Goal: Task Accomplishment & Management: Complete application form

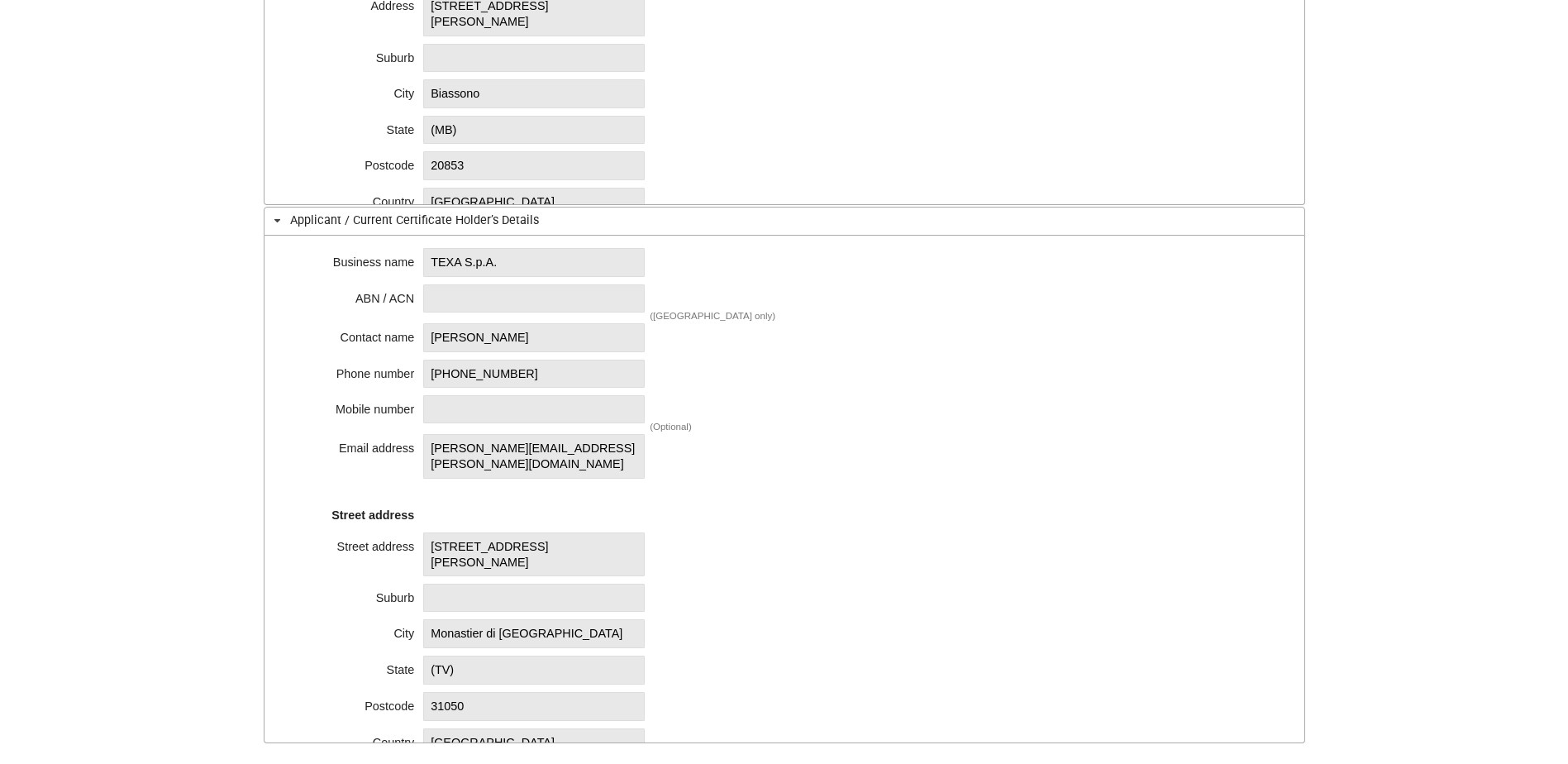
scroll to position [1074, 0]
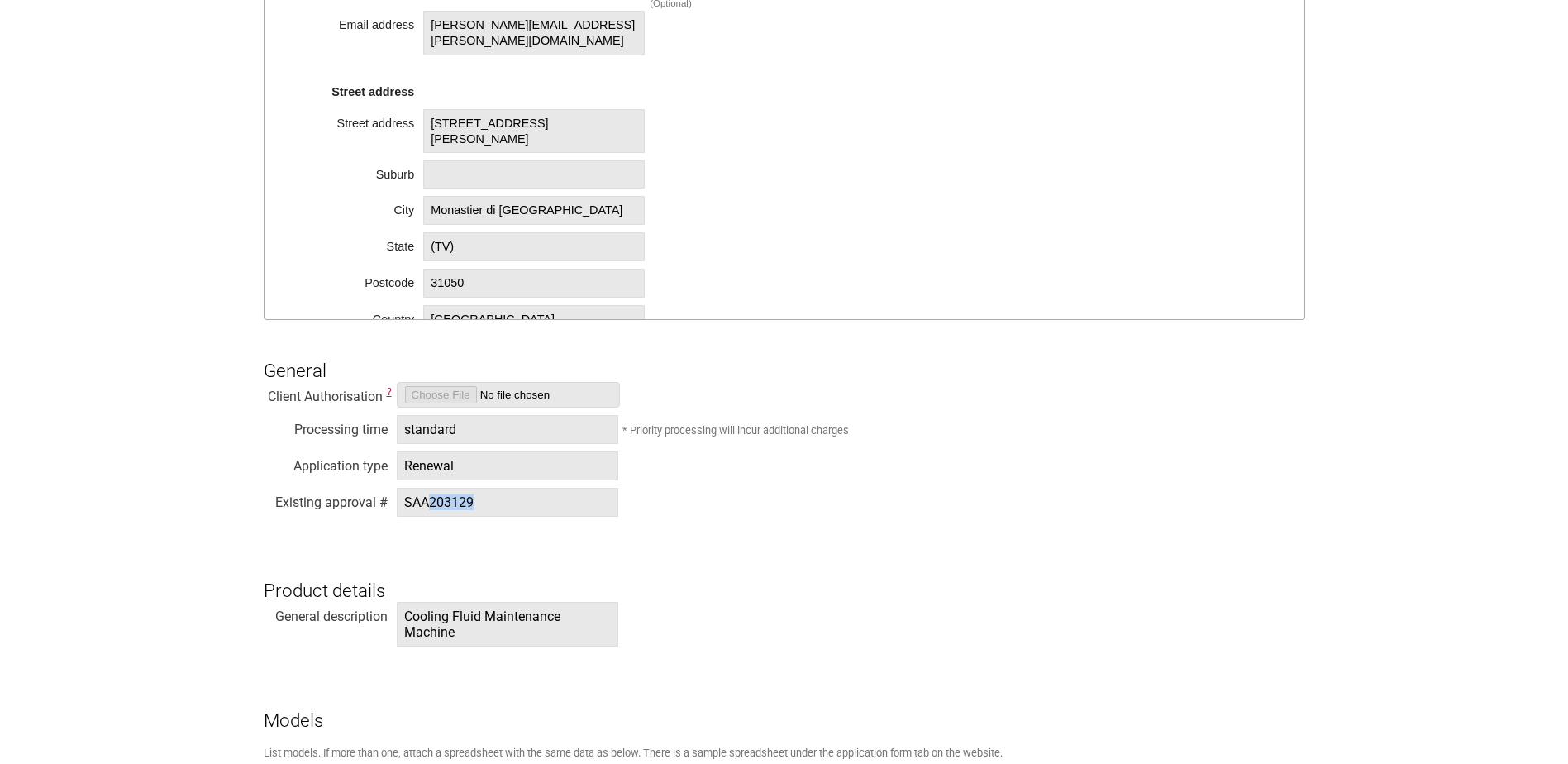
drag, startPoint x: 480, startPoint y: 504, endPoint x: 430, endPoint y: 505, distance: 50.0
click at [430, 505] on span "SAA203129" at bounding box center [507, 502] width 221 height 29
copy span "203129"
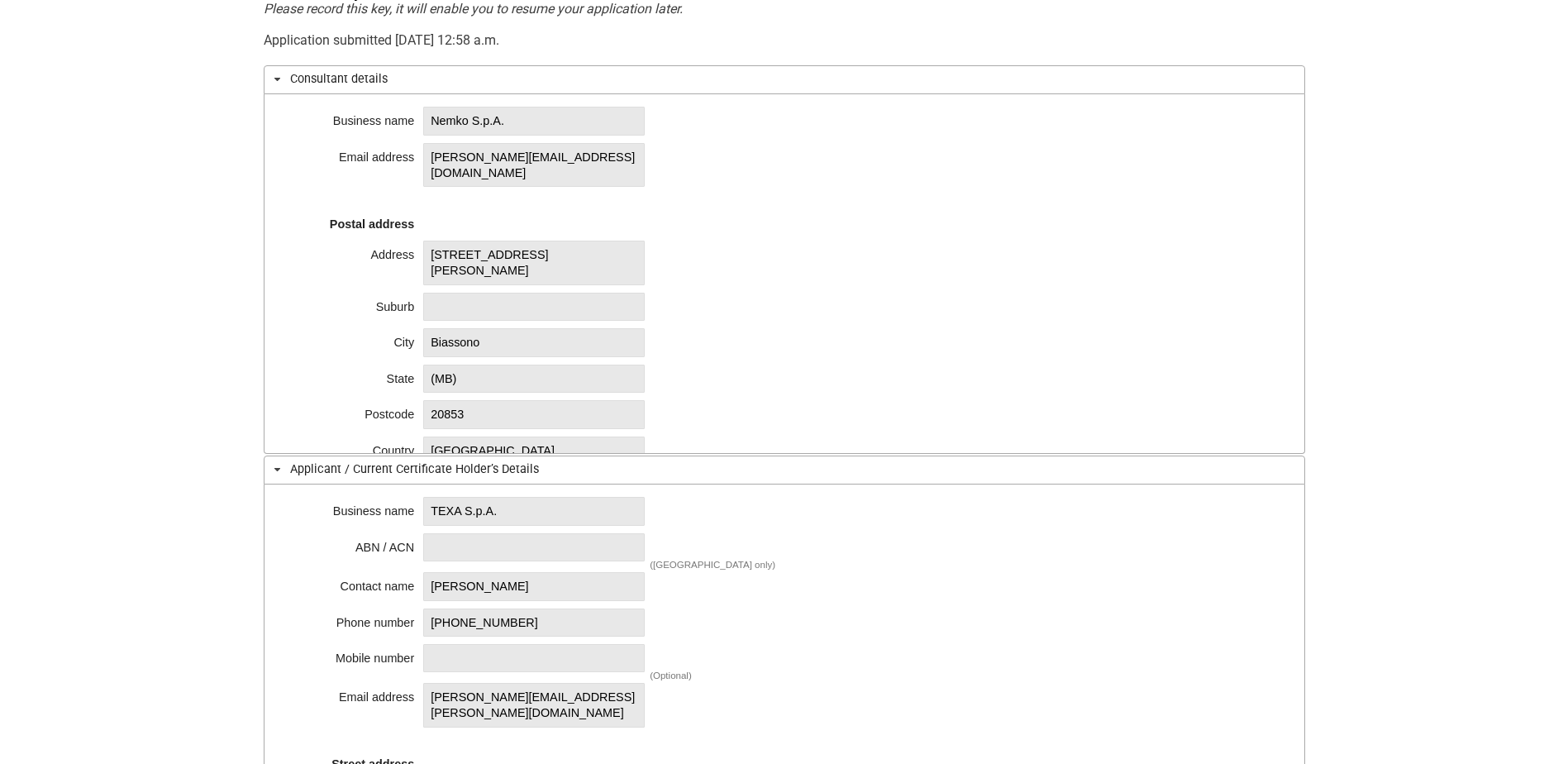
scroll to position [165, 0]
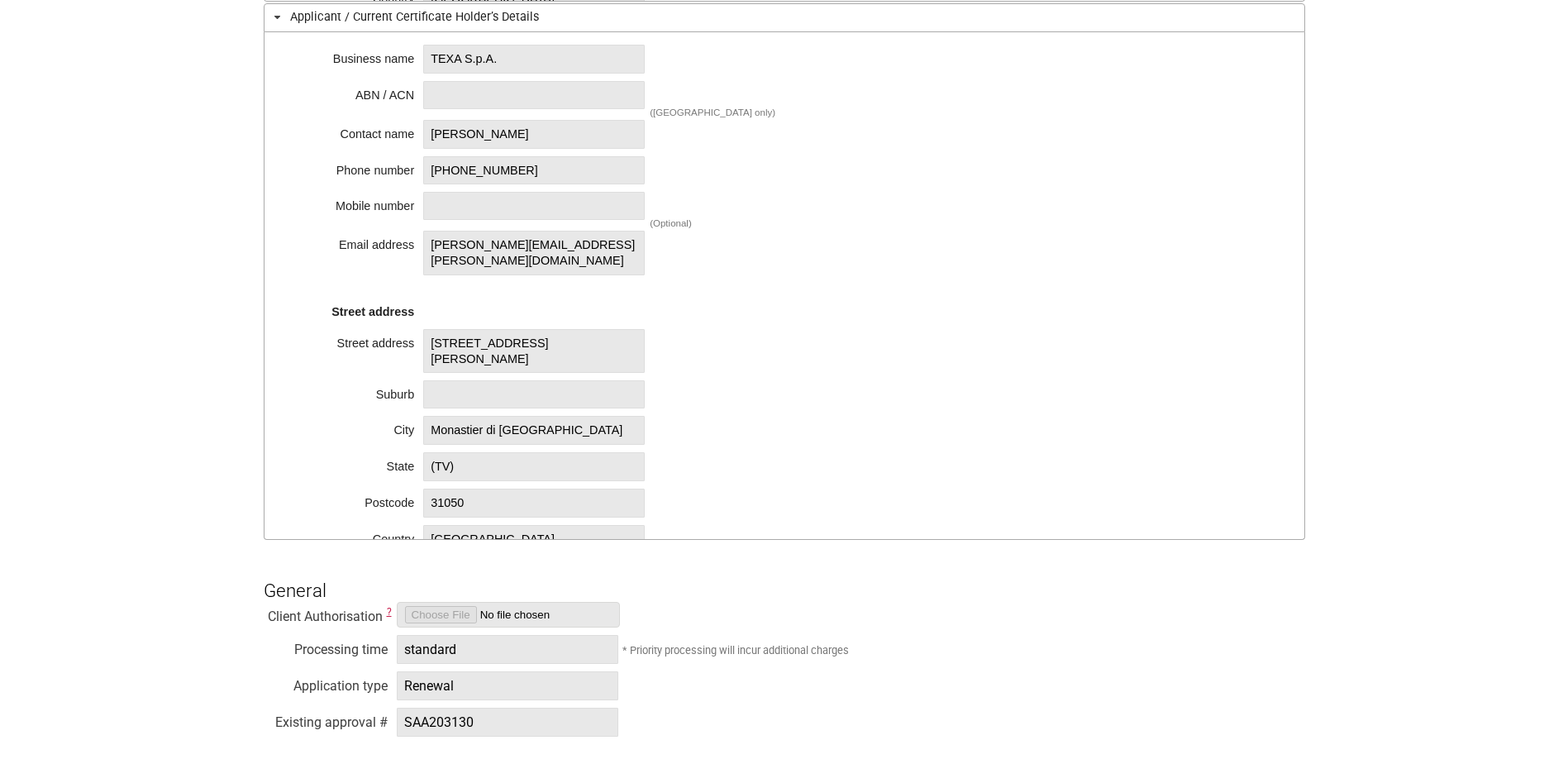
scroll to position [1074, 0]
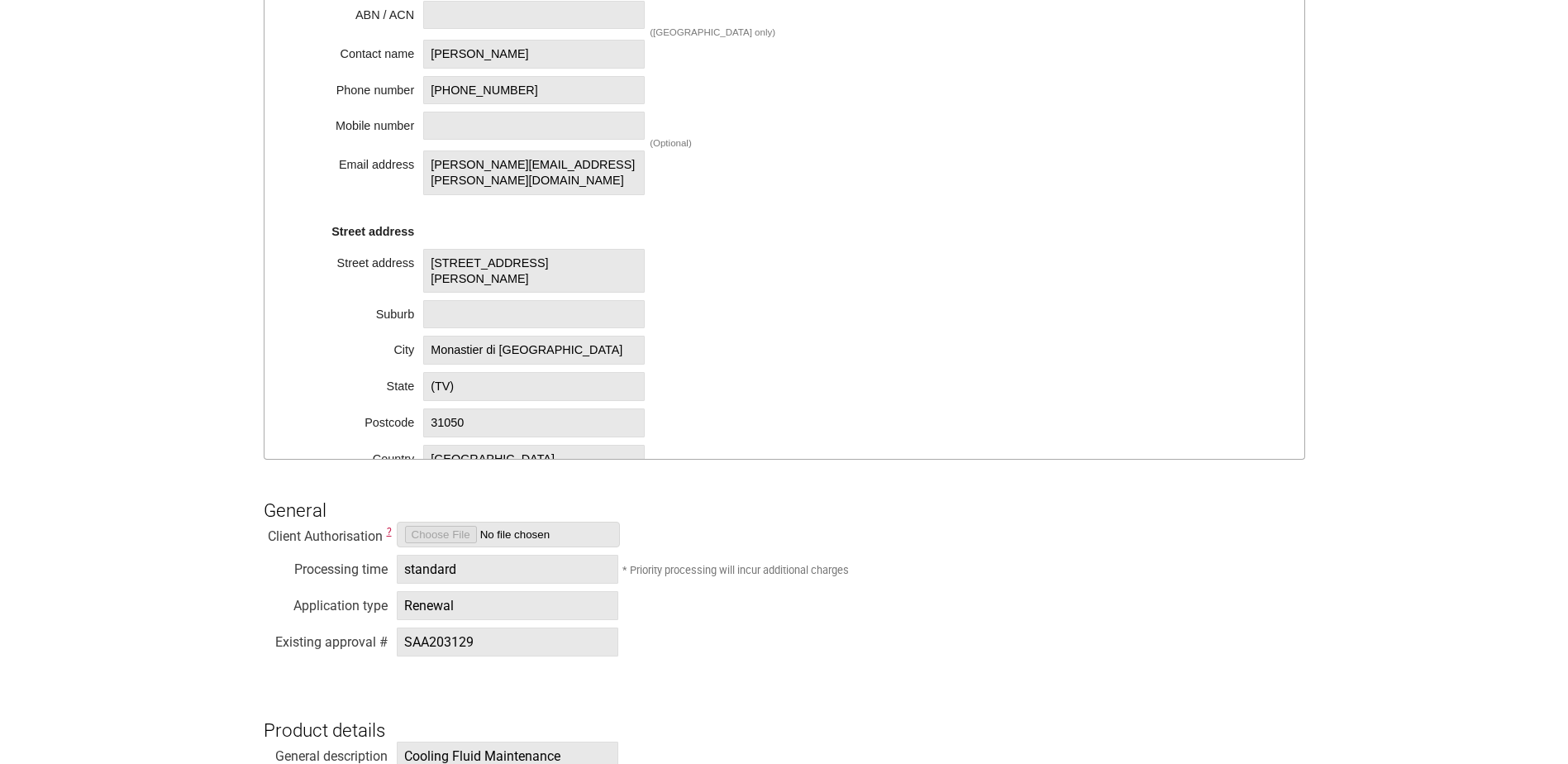
scroll to position [992, 0]
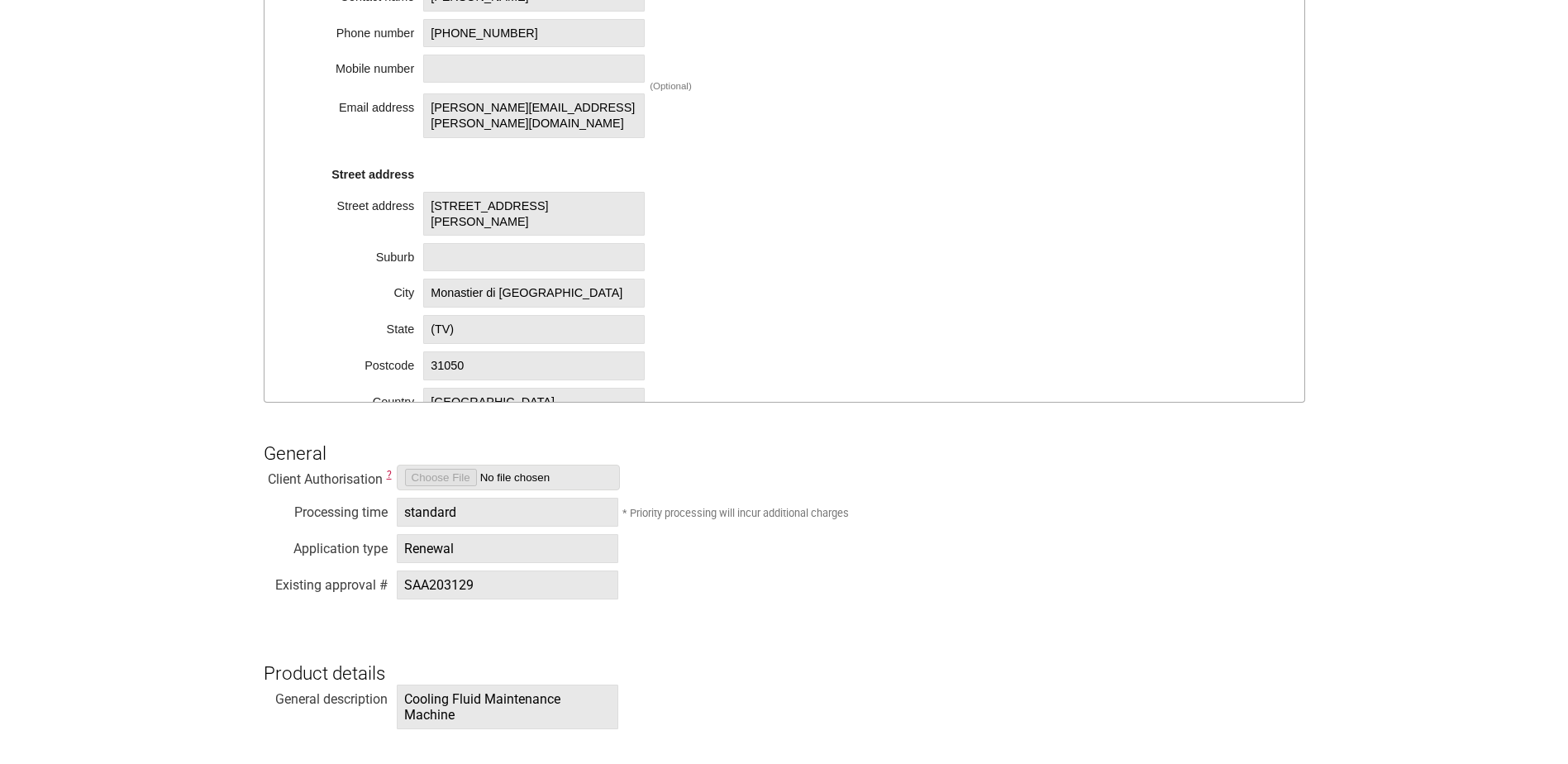
drag, startPoint x: 1491, startPoint y: 171, endPoint x: 1513, endPoint y: 160, distance: 24.6
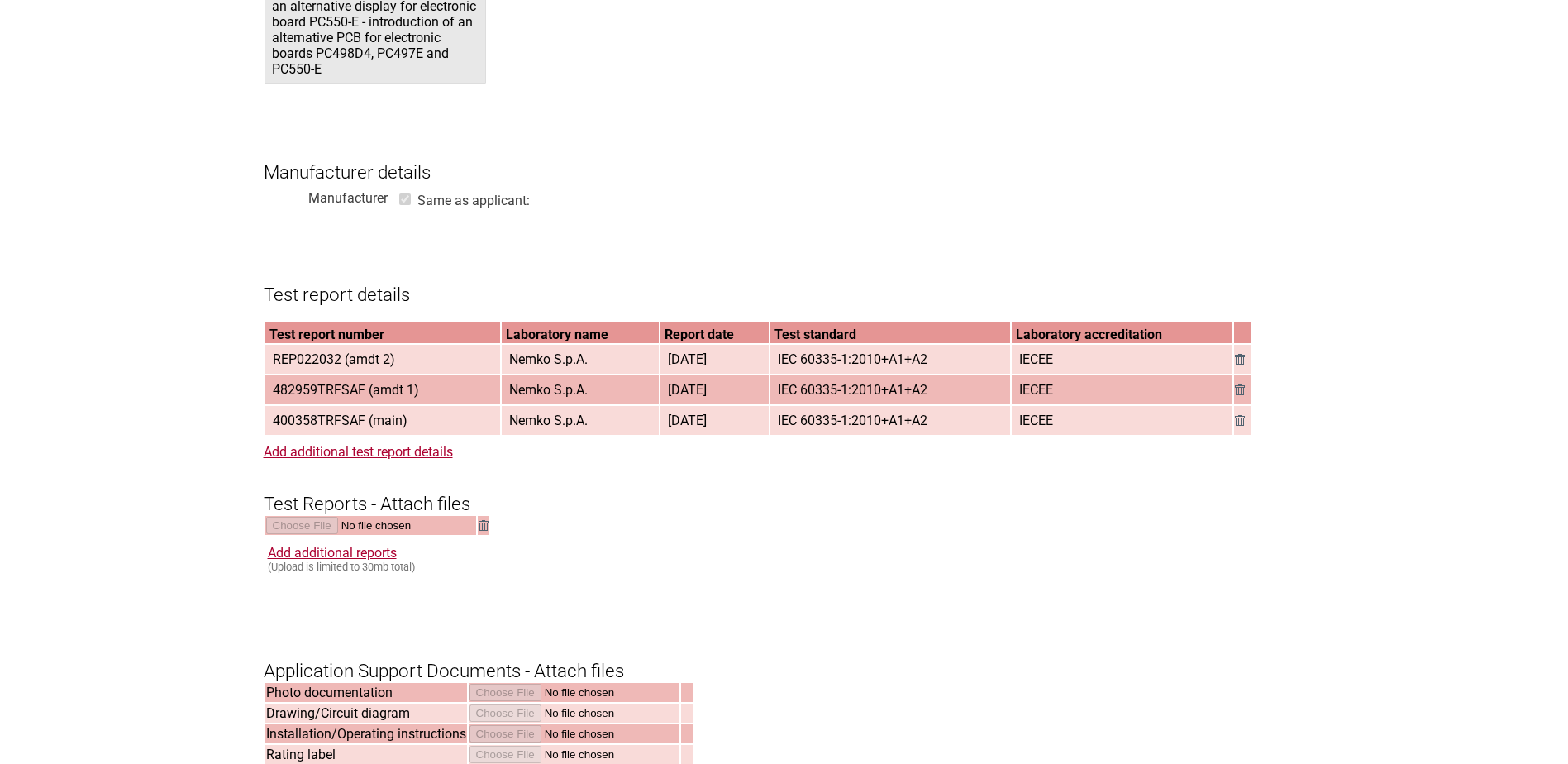
scroll to position [2149, 0]
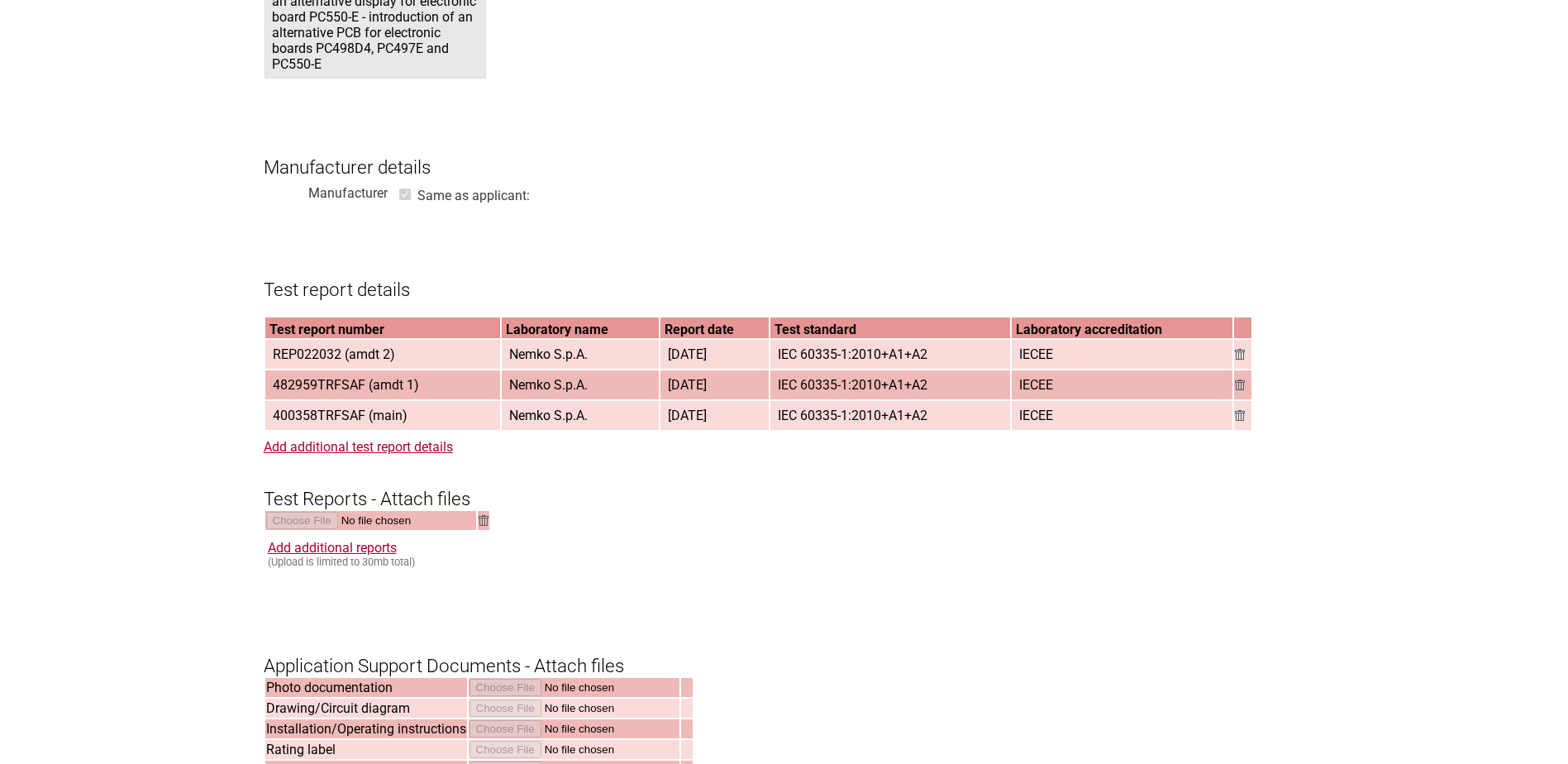
click at [1045, 147] on h3 "Manufacturer details" at bounding box center [784, 154] width 1042 height 50
click at [632, 227] on form "Resume key: bg6sKP12 Please record this key, it will enable you to resume your …" at bounding box center [784, 76] width 1042 height 3768
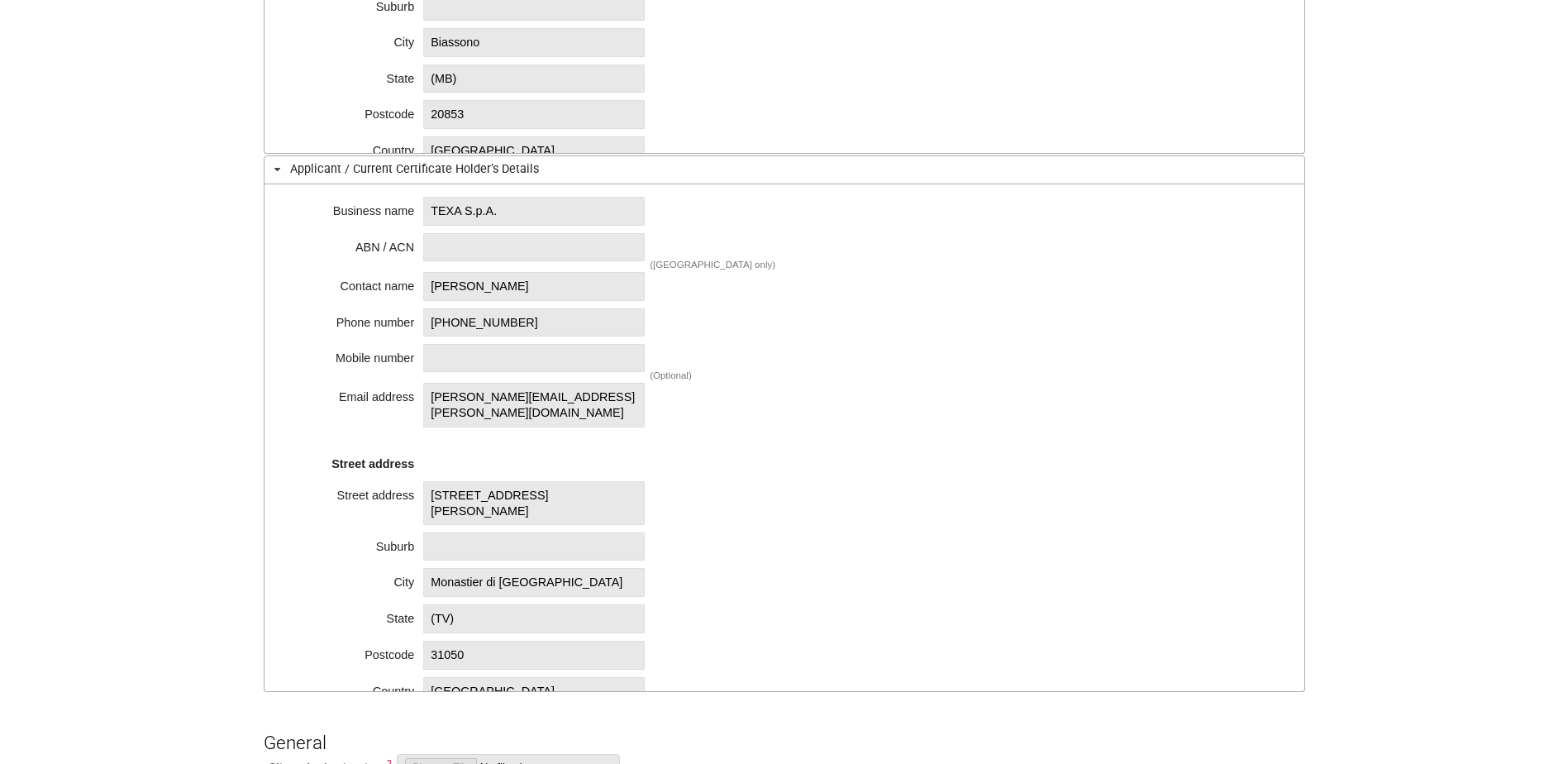
scroll to position [413, 0]
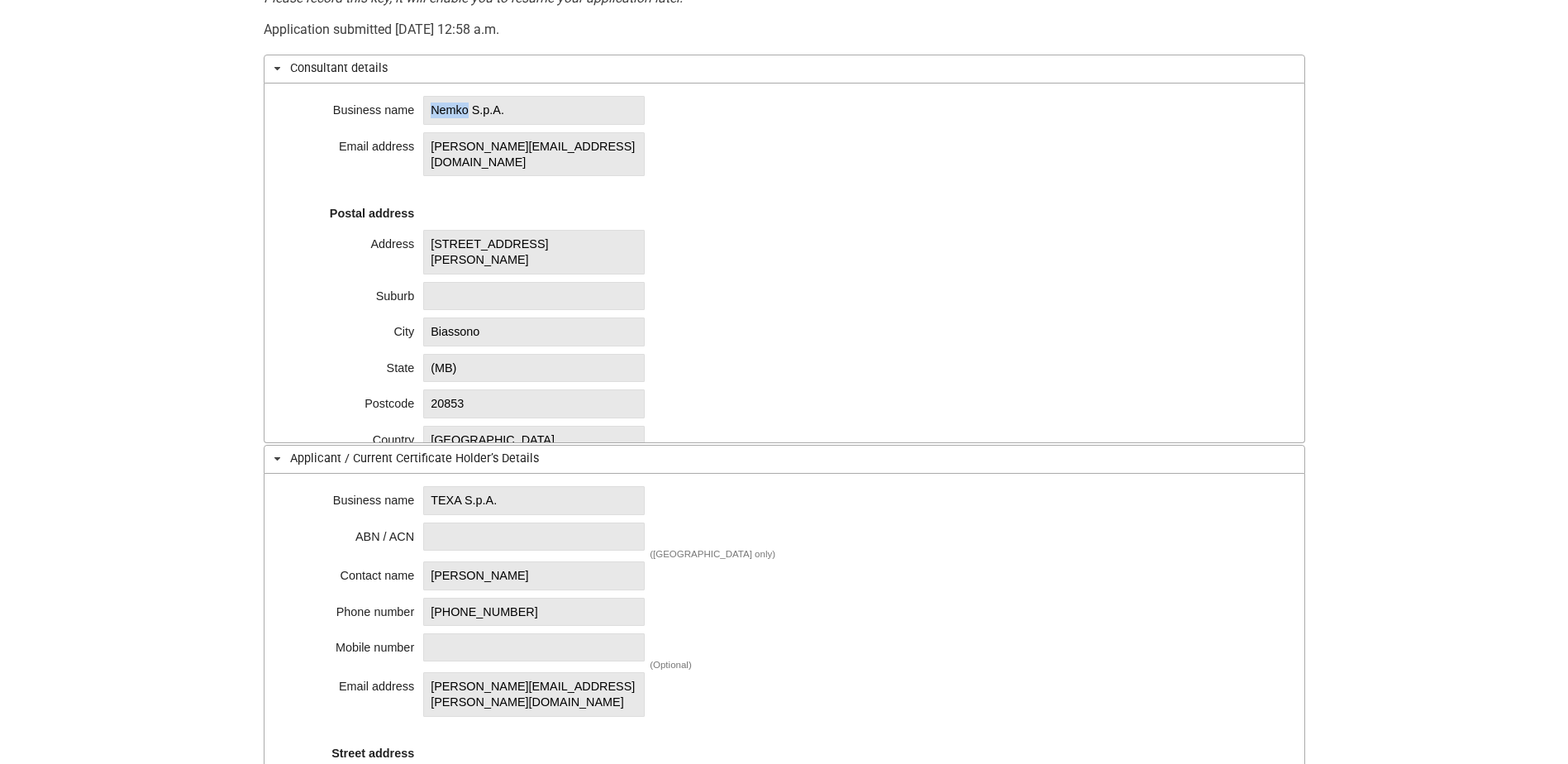
drag, startPoint x: 429, startPoint y: 112, endPoint x: 474, endPoint y: 111, distance: 45.0
click at [474, 111] on span "Nemko S.p.A." at bounding box center [534, 111] width 221 height 29
copy span "Nemko"
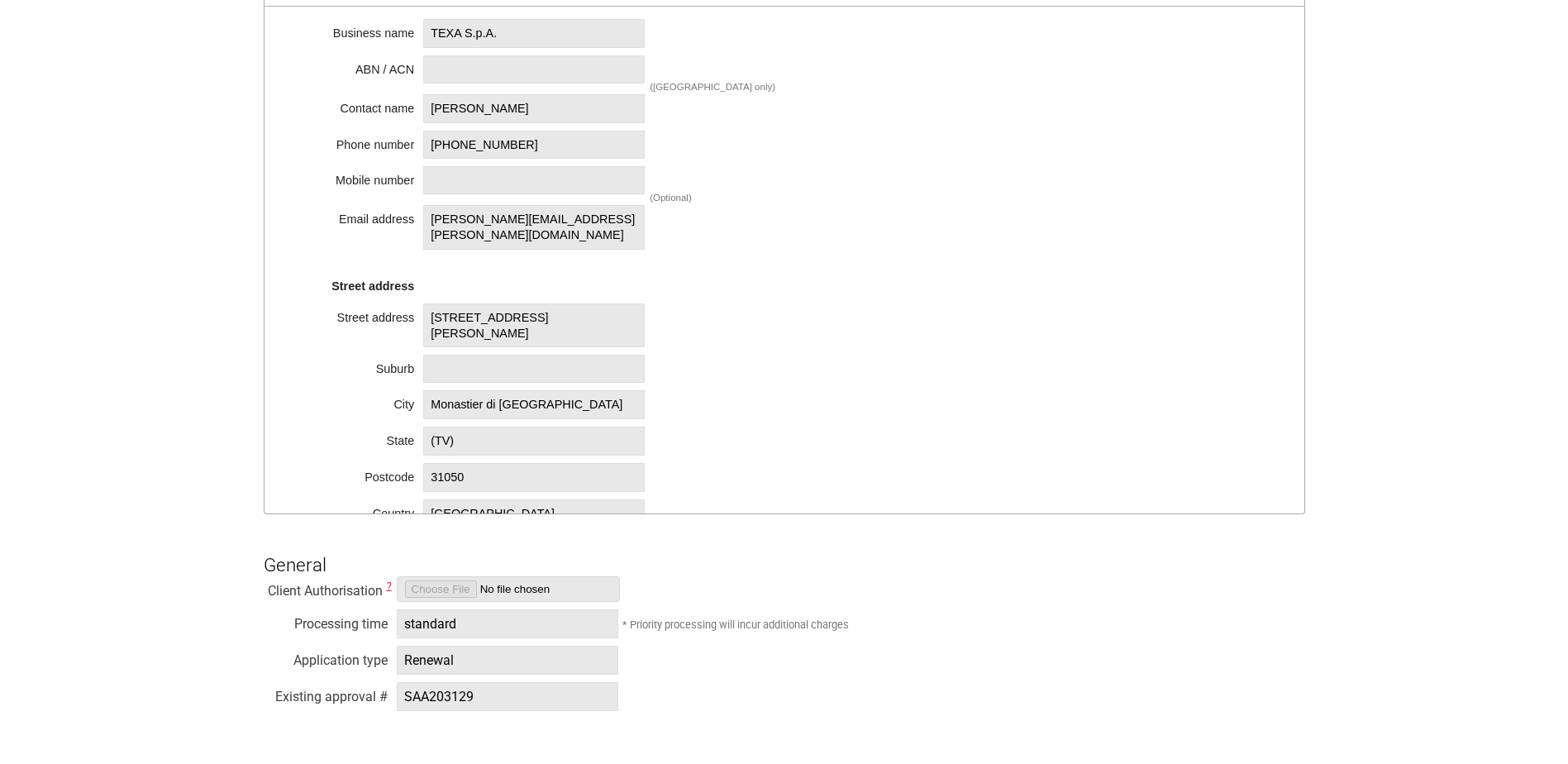
scroll to position [909, 0]
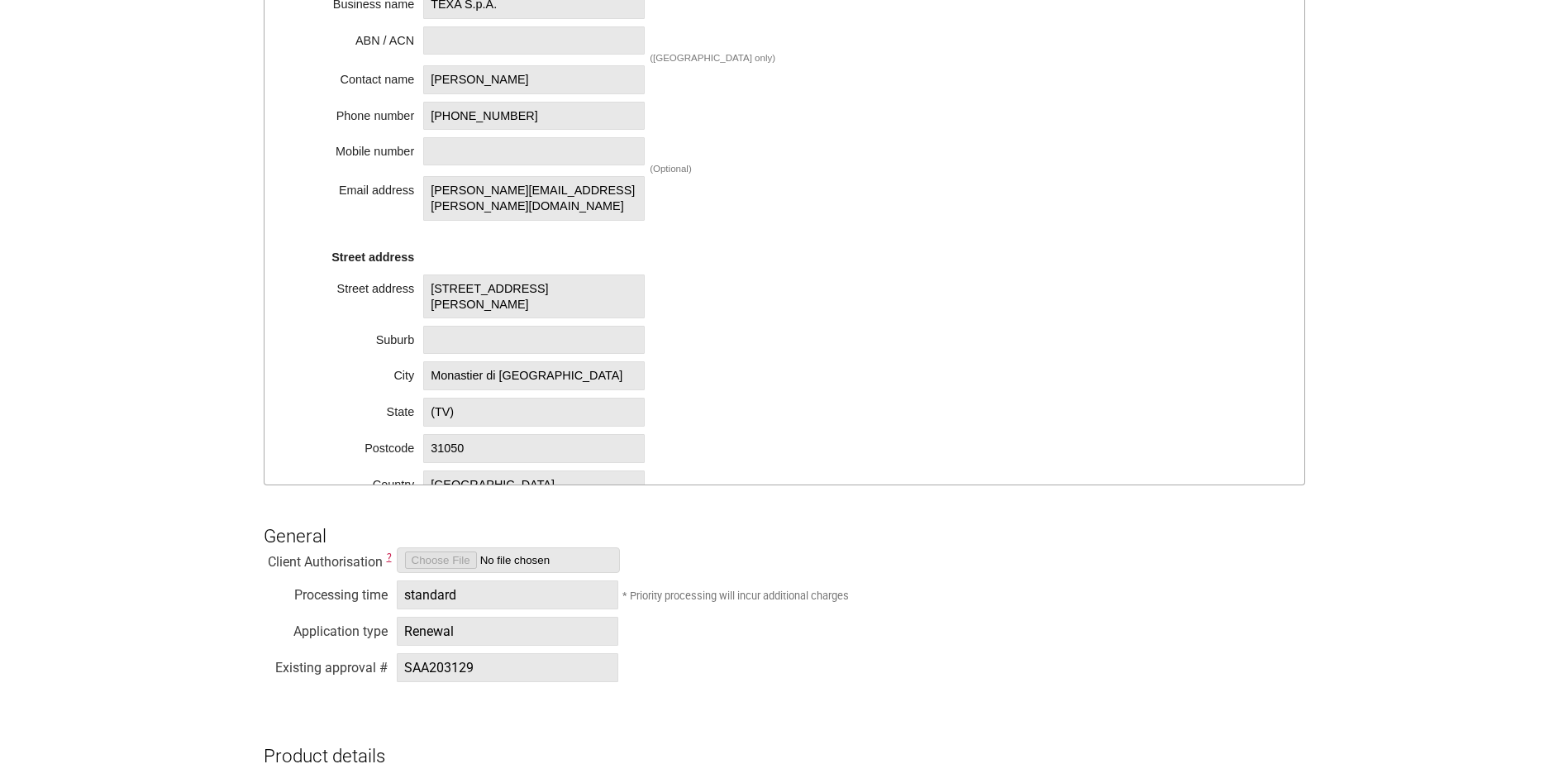
click at [381, 278] on div "Street address" at bounding box center [352, 284] width 124 height 16
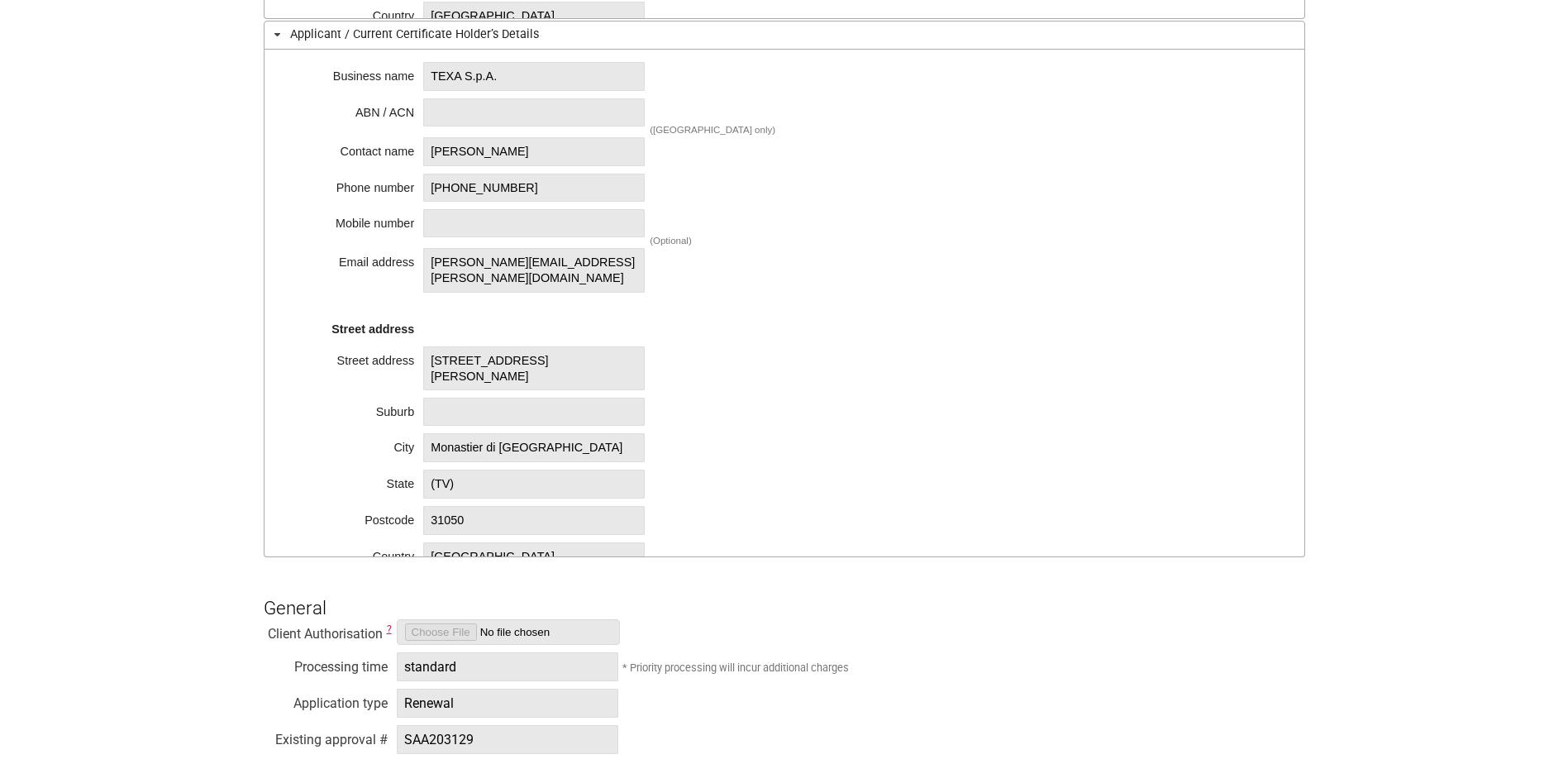
scroll to position [827, 0]
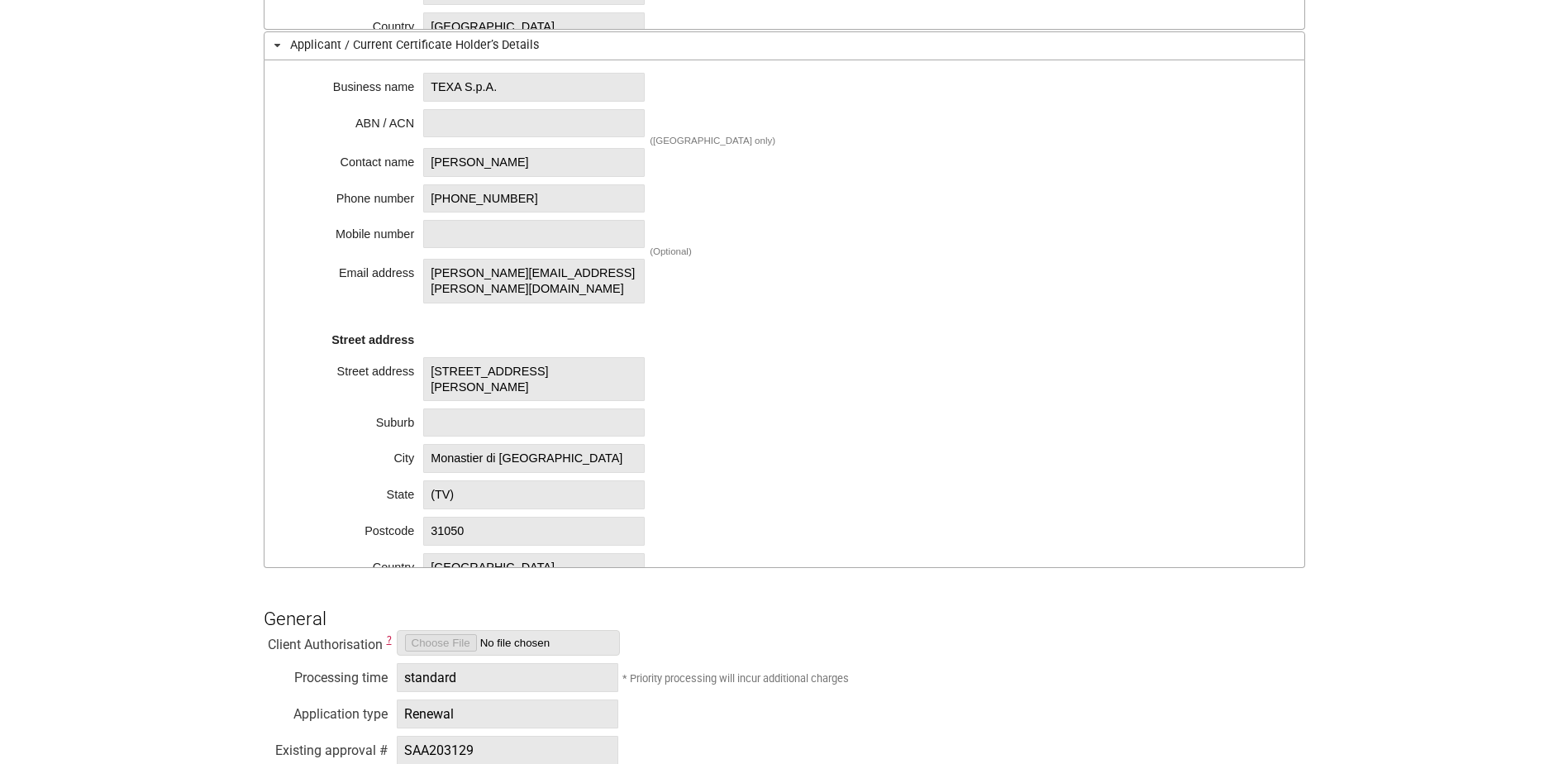
drag, startPoint x: 428, startPoint y: 162, endPoint x: 533, endPoint y: 164, distance: 105.0
click at [533, 164] on span "[PERSON_NAME]" at bounding box center [534, 162] width 221 height 29
copy span "[PERSON_NAME]"
drag, startPoint x: 591, startPoint y: 270, endPoint x: 434, endPoint y: 276, distance: 157.1
click at [434, 276] on span "[PERSON_NAME][EMAIL_ADDRESS][PERSON_NAME][DOMAIN_NAME]" at bounding box center [534, 280] width 221 height 44
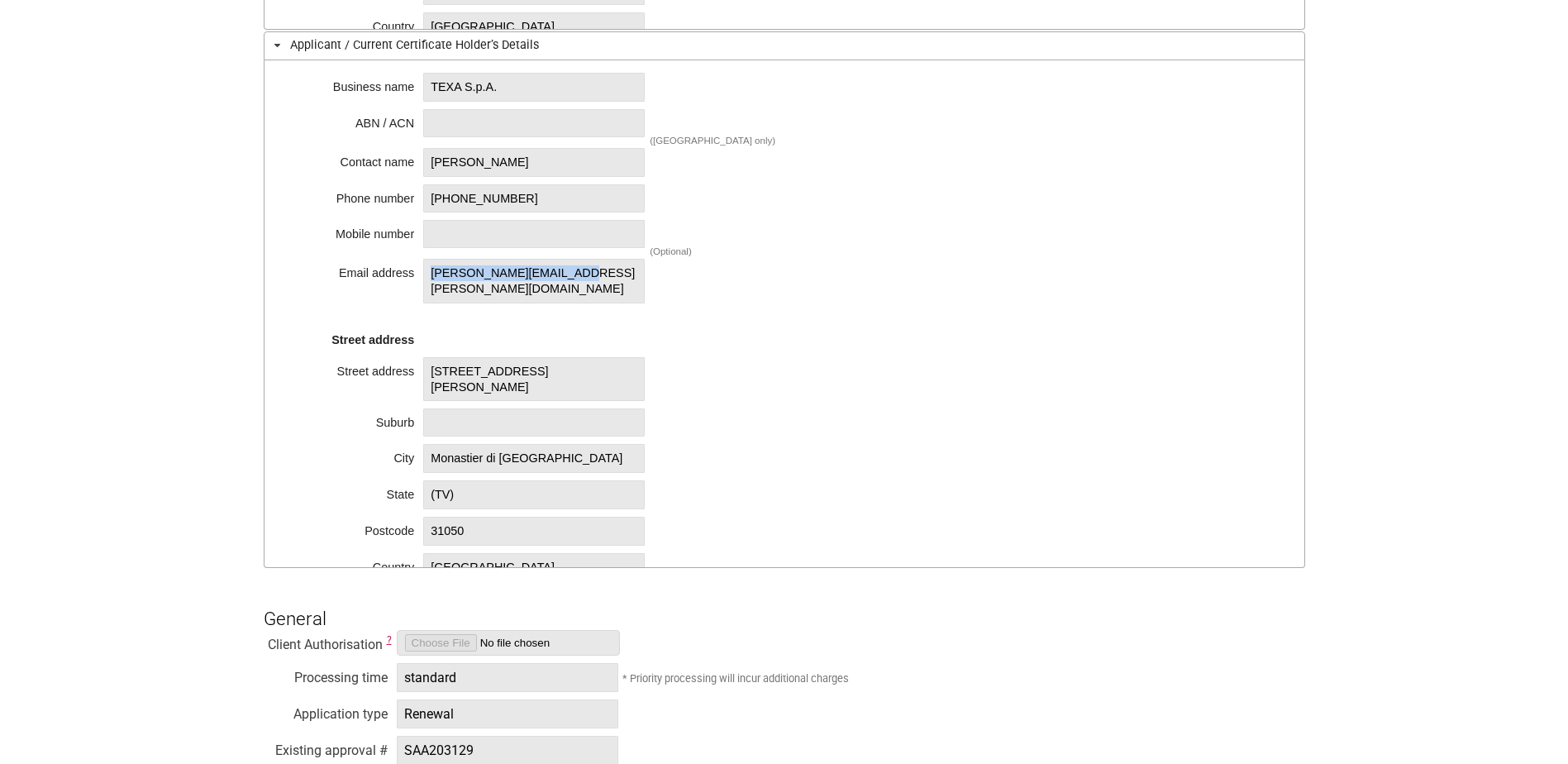
copy span "[PERSON_NAME][EMAIL_ADDRESS][PERSON_NAME][DOMAIN_NAME]"
drag, startPoint x: 827, startPoint y: 148, endPoint x: 849, endPoint y: 142, distance: 22.8
click at [849, 142] on div "Business name [PERSON_NAME] / ACN ([GEOGRAPHIC_DATA] only) Contact name [PERSON…" at bounding box center [784, 314] width 1042 height 507
drag, startPoint x: 467, startPoint y: 495, endPoint x: 430, endPoint y: 493, distance: 37.1
click at [430, 517] on span "31050" at bounding box center [534, 531] width 221 height 29
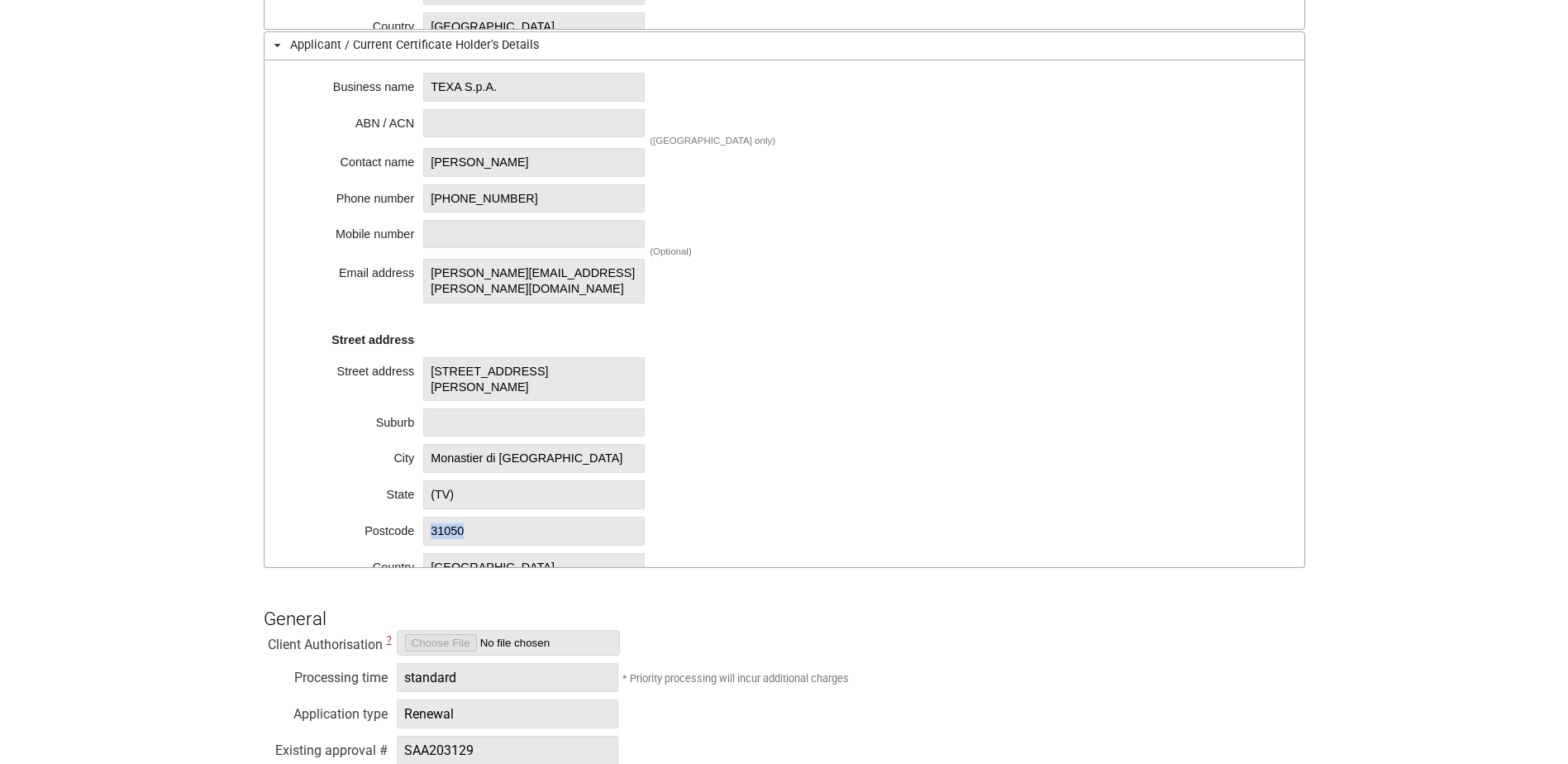
copy span "31050"
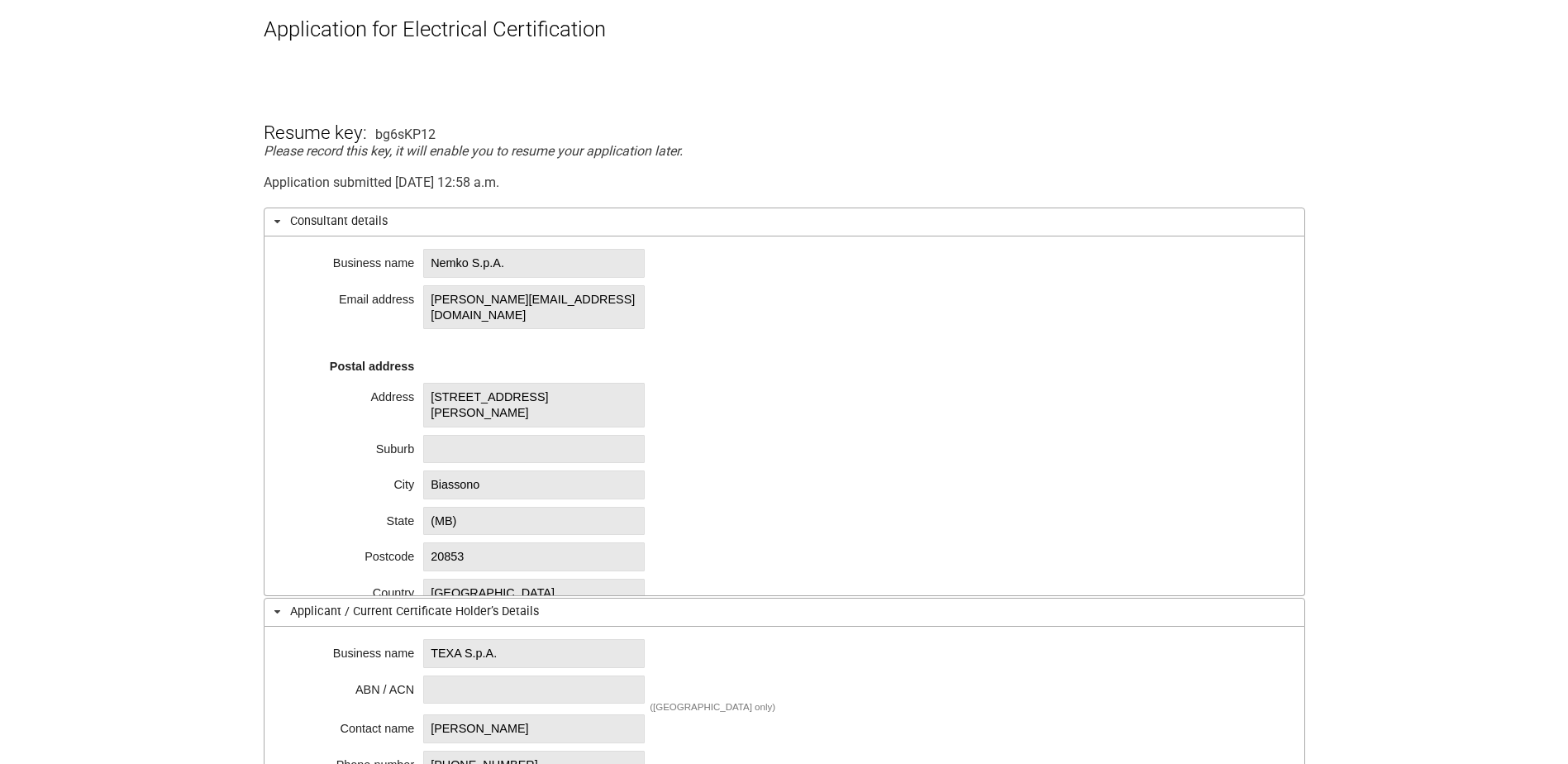
scroll to position [248, 0]
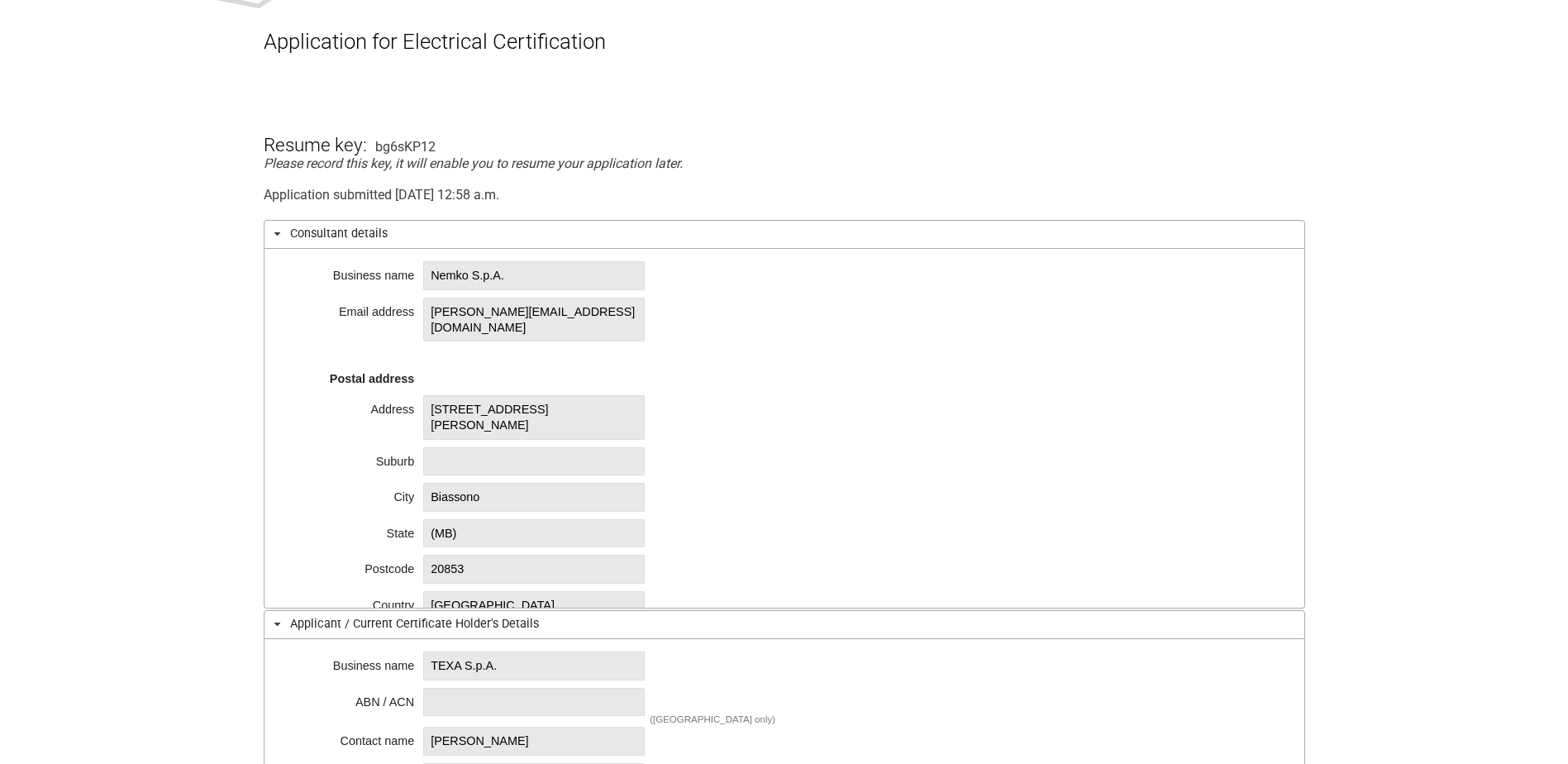
click at [1094, 264] on div "Business name [PERSON_NAME] address [PERSON_NAME][EMAIL_ADDRESS][DOMAIN_NAME] P…" at bounding box center [784, 428] width 1042 height 360
click at [1303, 247] on h3 "Consultant details" at bounding box center [784, 234] width 1042 height 29
